Goal: Task Accomplishment & Management: Manage account settings

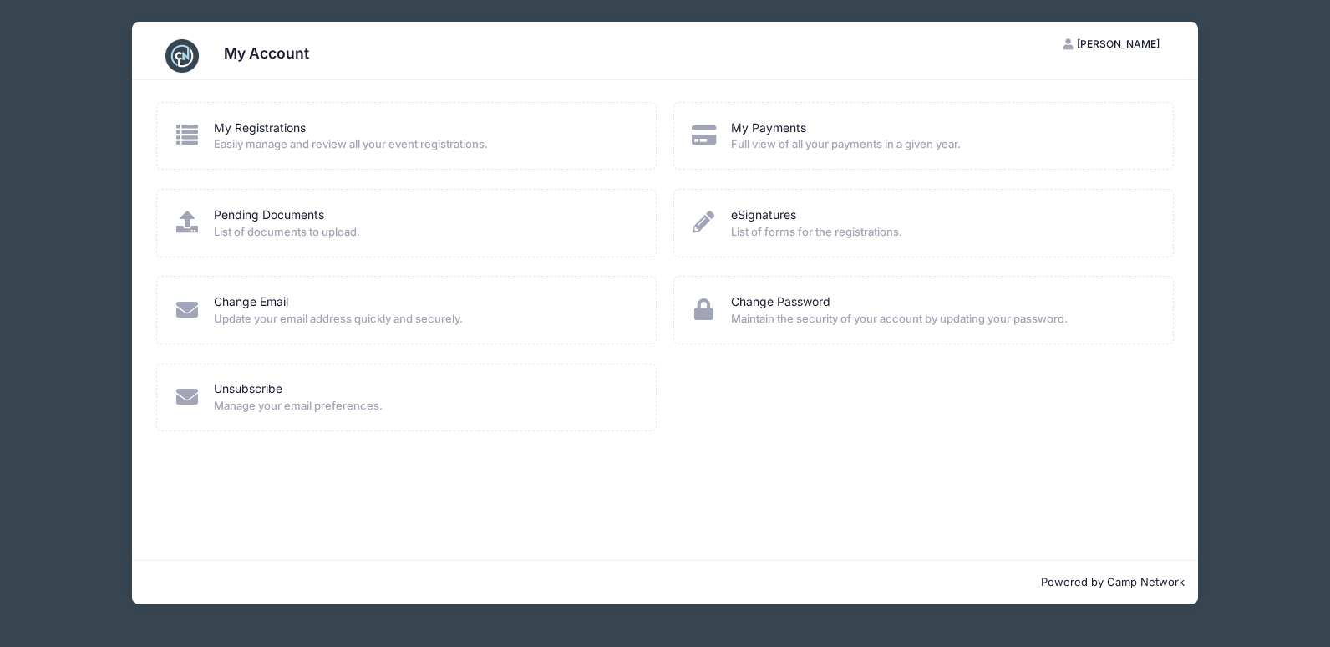
click at [227, 116] on div "My Registrations Easily manage and review all your event registrations." at bounding box center [406, 136] width 500 height 68
click at [272, 128] on link "My Registrations" at bounding box center [260, 128] width 92 height 18
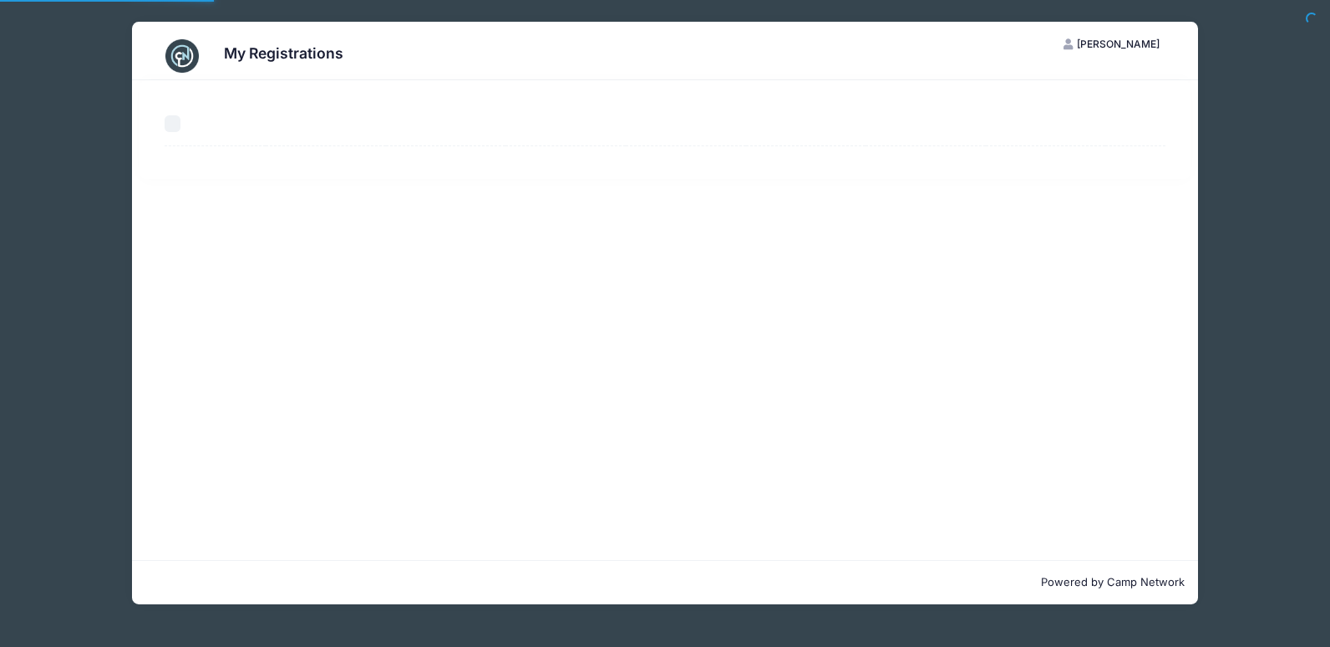
select select "50"
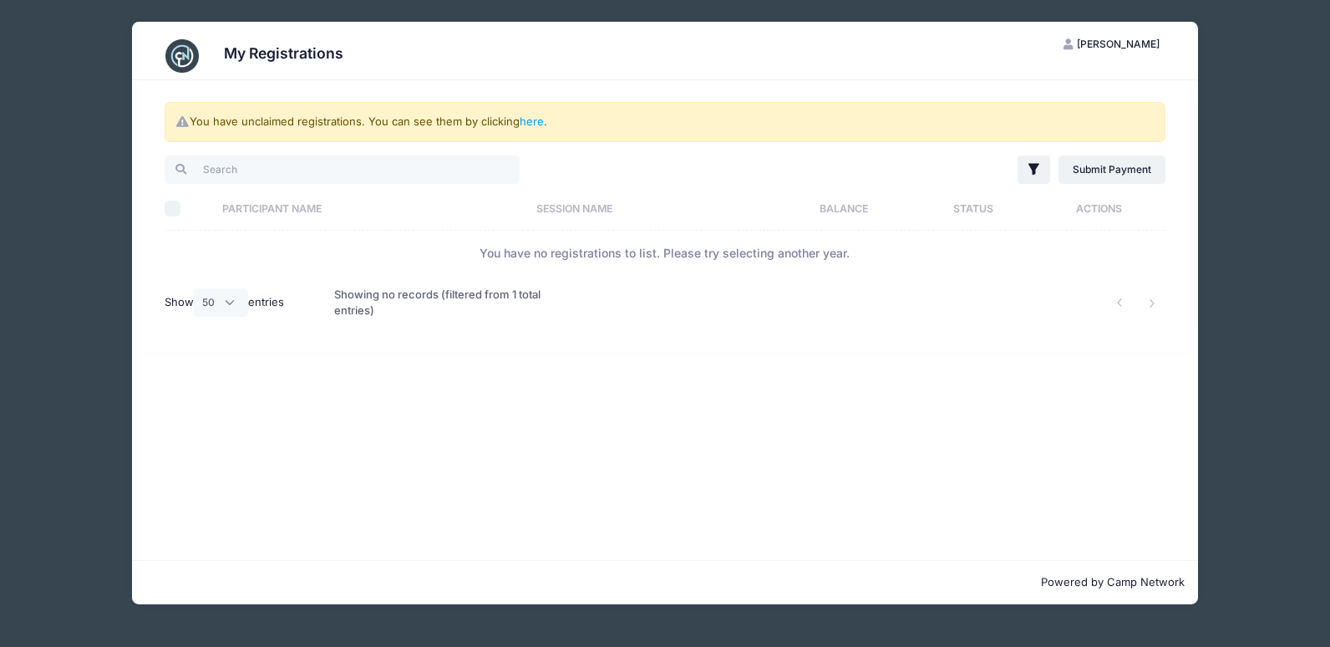
click at [187, 52] on img at bounding box center [181, 55] width 33 height 33
